Goal: Communication & Community: Participate in discussion

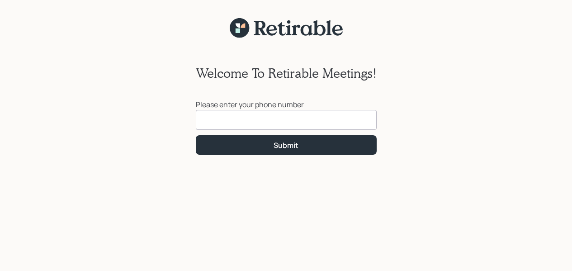
click at [253, 119] on input at bounding box center [286, 120] width 181 height 20
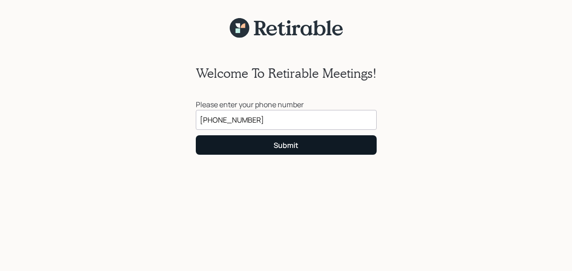
type input "[PHONE_NUMBER]"
click at [293, 140] on button "Submit" at bounding box center [286, 144] width 181 height 19
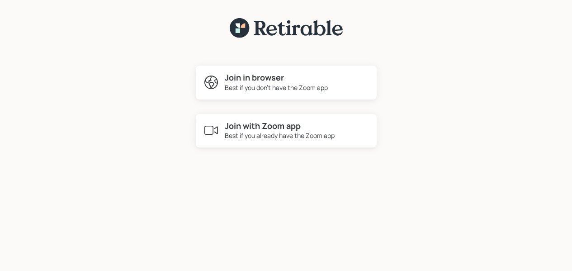
click at [275, 80] on h4 "Join in browser" at bounding box center [276, 78] width 103 height 10
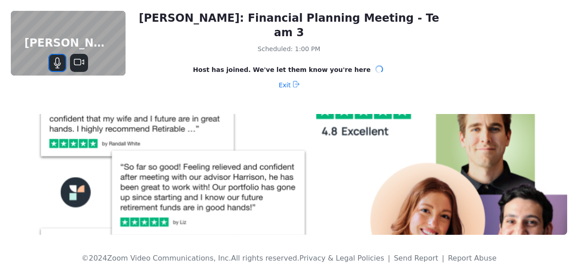
click at [59, 65] on icon "Mute" at bounding box center [57, 62] width 11 height 11
click at [59, 65] on icon "Unmute" at bounding box center [57, 62] width 11 height 11
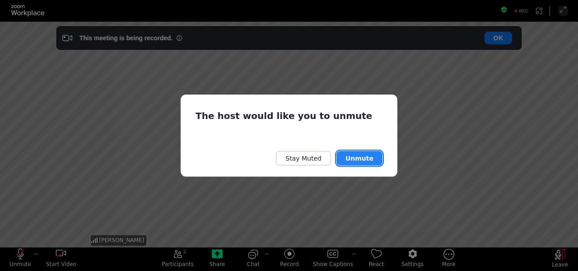
click at [366, 156] on button "Unmute" at bounding box center [360, 158] width 46 height 14
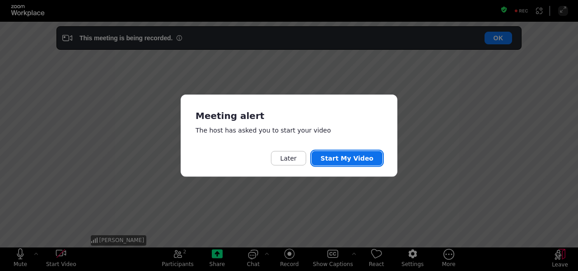
click at [346, 153] on button "Start My Video" at bounding box center [347, 158] width 71 height 14
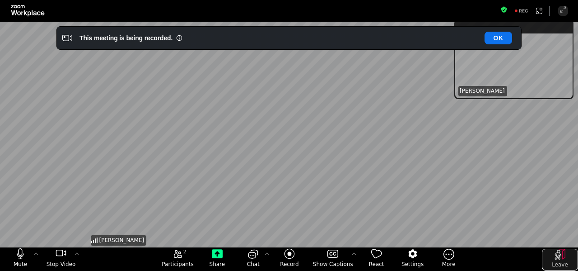
click at [562, 251] on icon "Leave" at bounding box center [560, 254] width 11 height 11
